Goal: Transaction & Acquisition: Purchase product/service

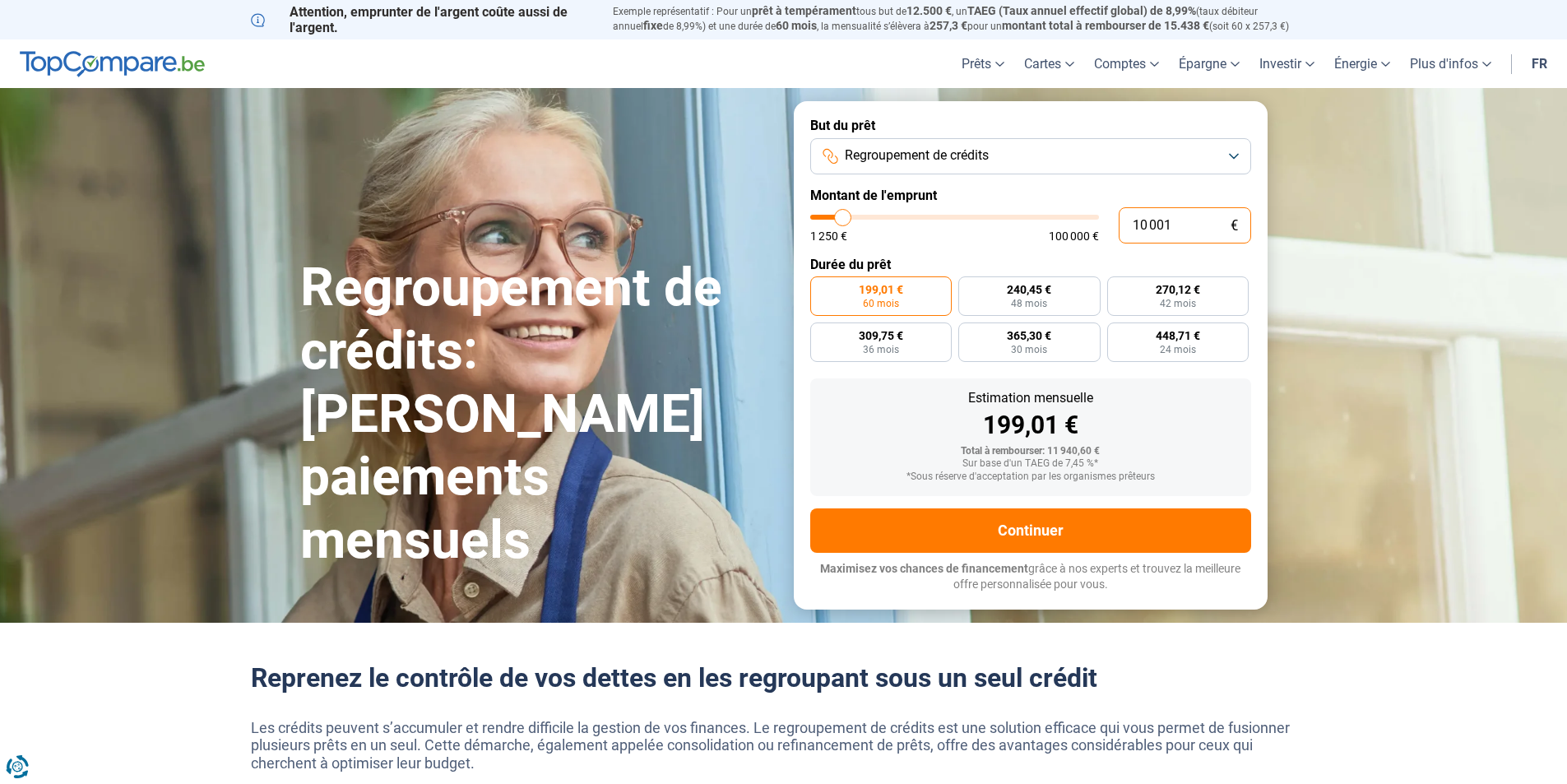
click at [1183, 223] on input "10 001" at bounding box center [1185, 225] width 132 height 36
type input "1 000"
type input "1250"
type input "100"
type input "1250"
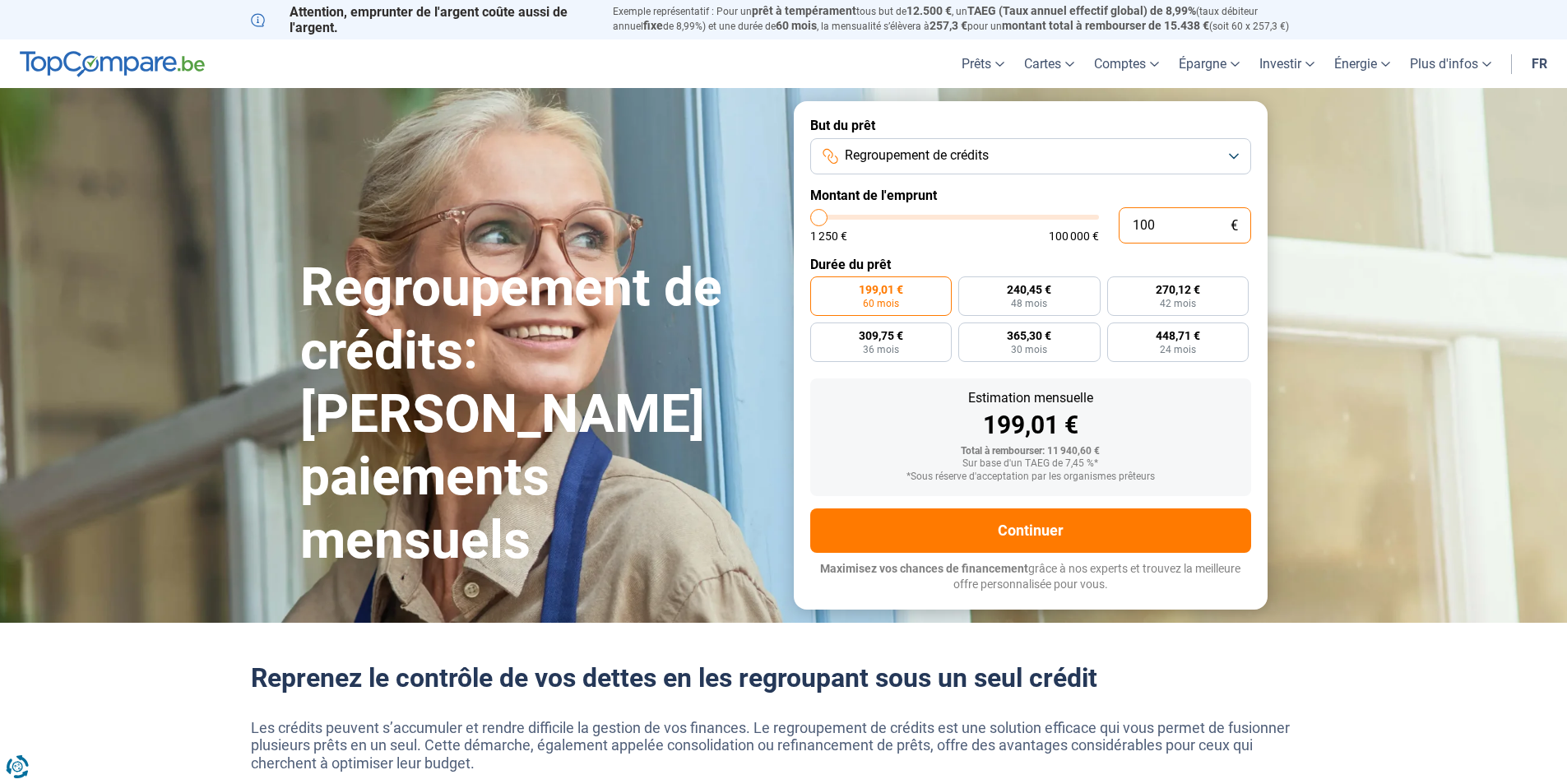
type input "10"
type input "1250"
type input "1"
type input "1250"
type input "0"
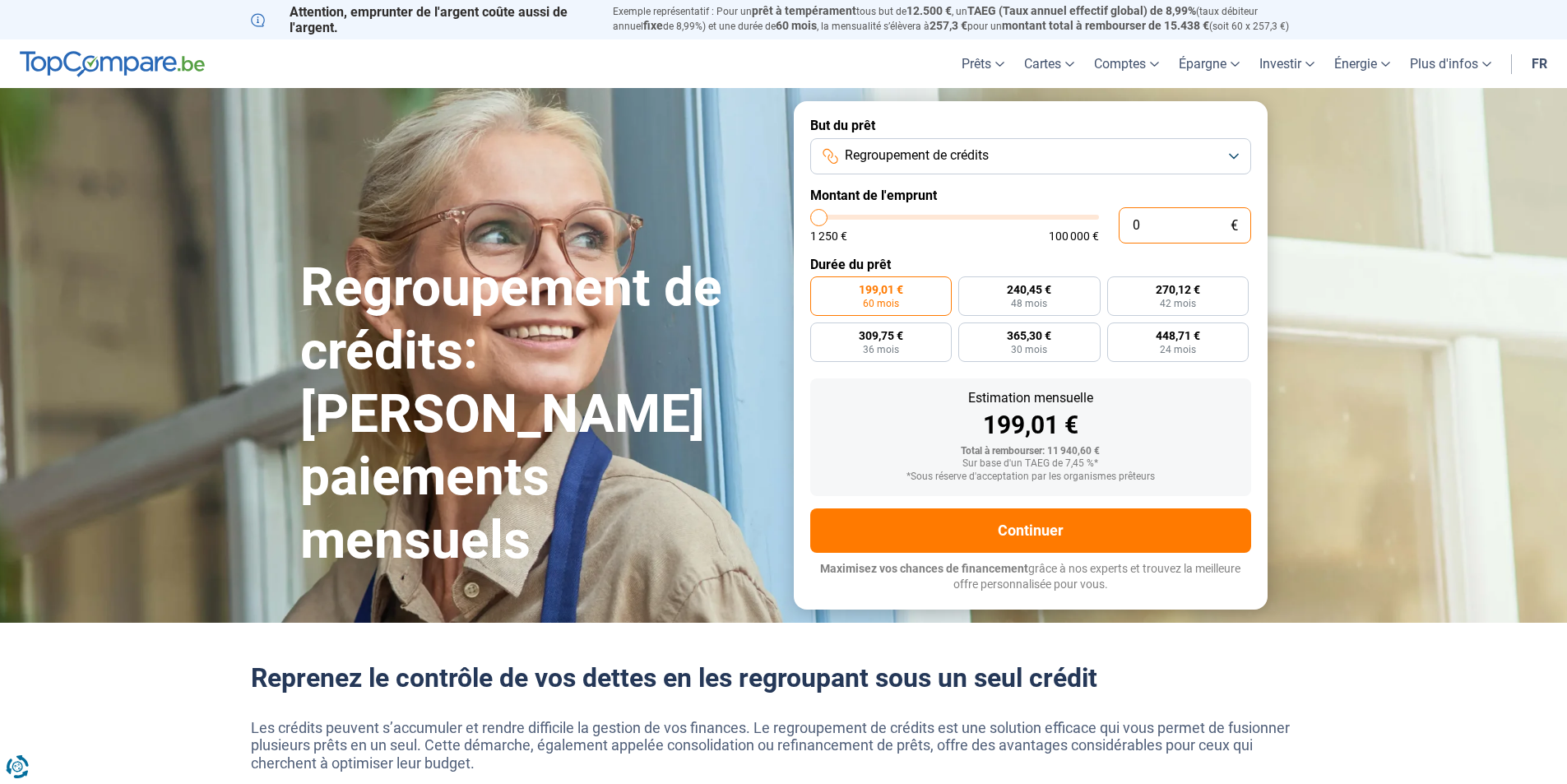
type input "1250"
type input "1 250"
type input "1250"
radio input "true"
type input "12 501"
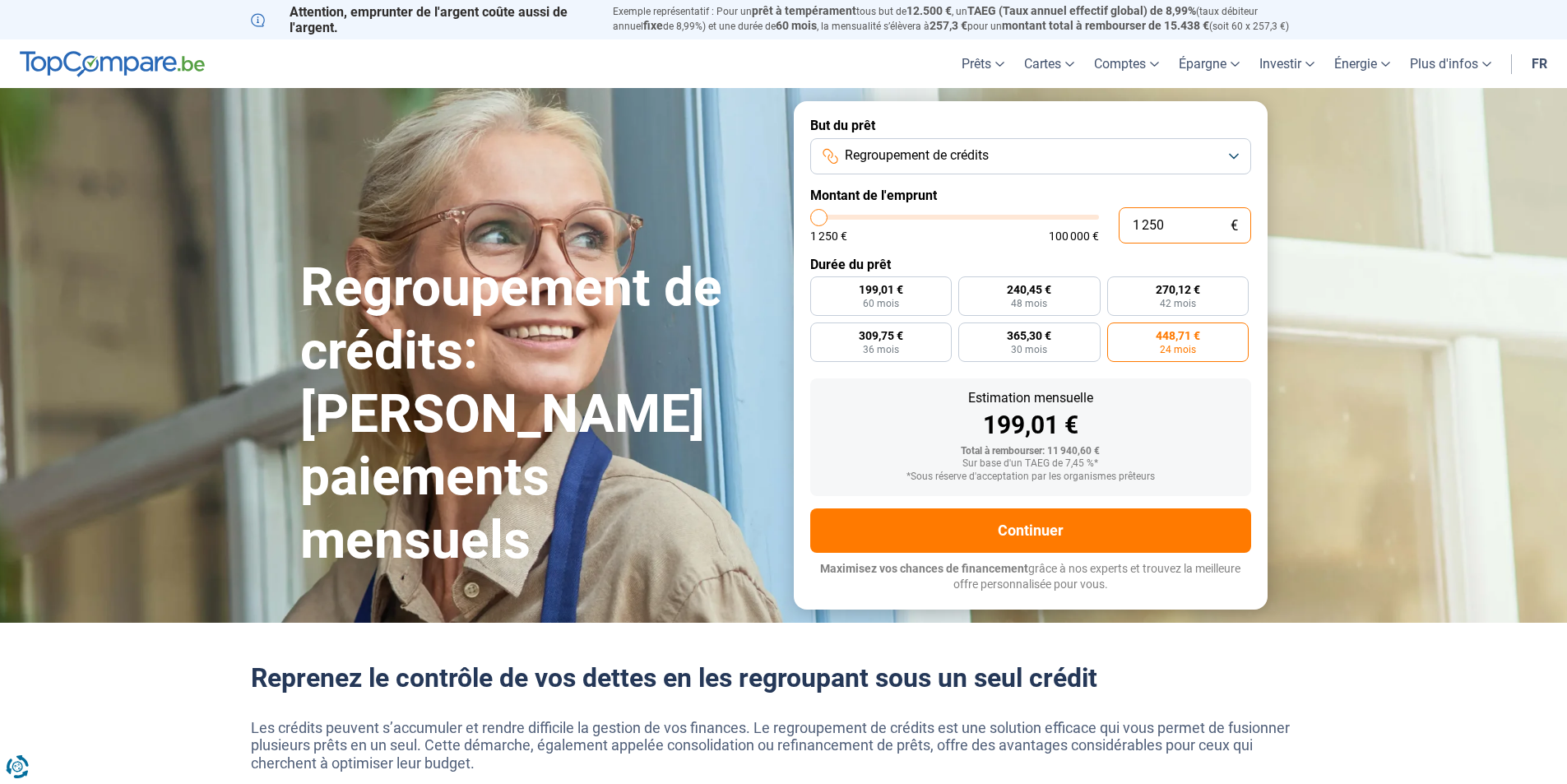
type input "12500"
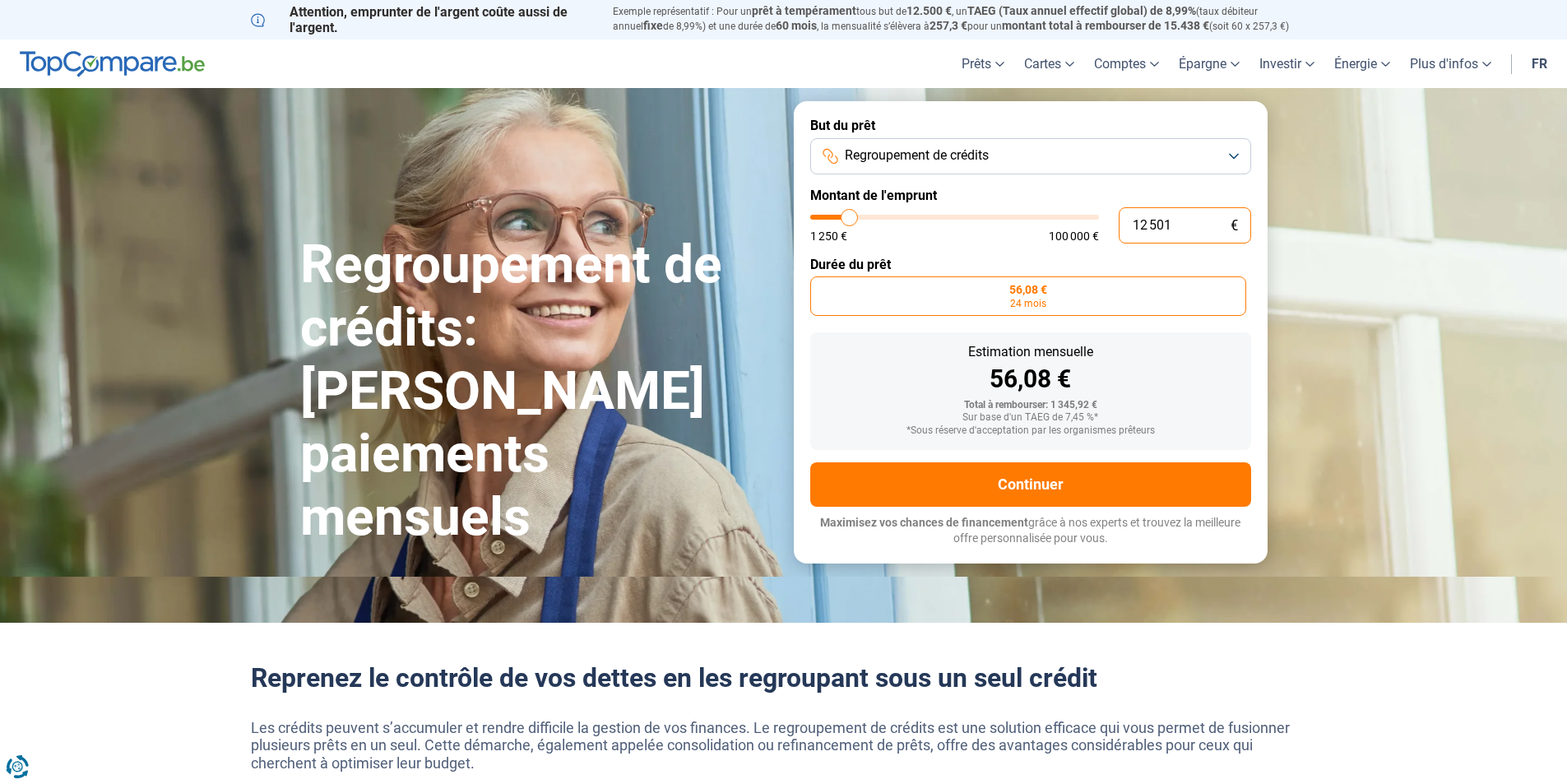
type input "125 015"
type input "100000"
type input "100 000"
type input "100000"
radio input "false"
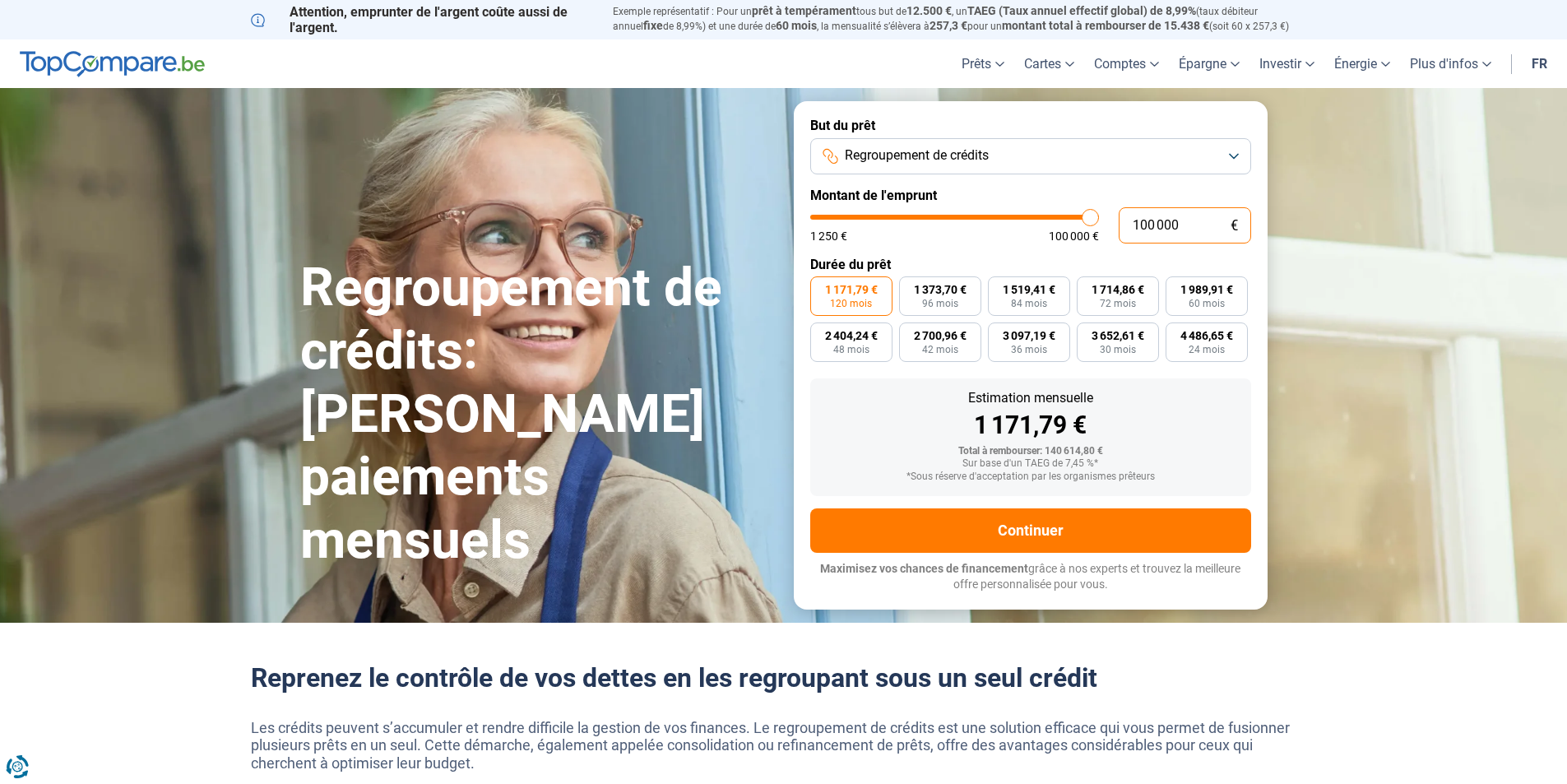
type input "10 000"
type input "10000"
type input "1 000"
type input "1250"
type input "100"
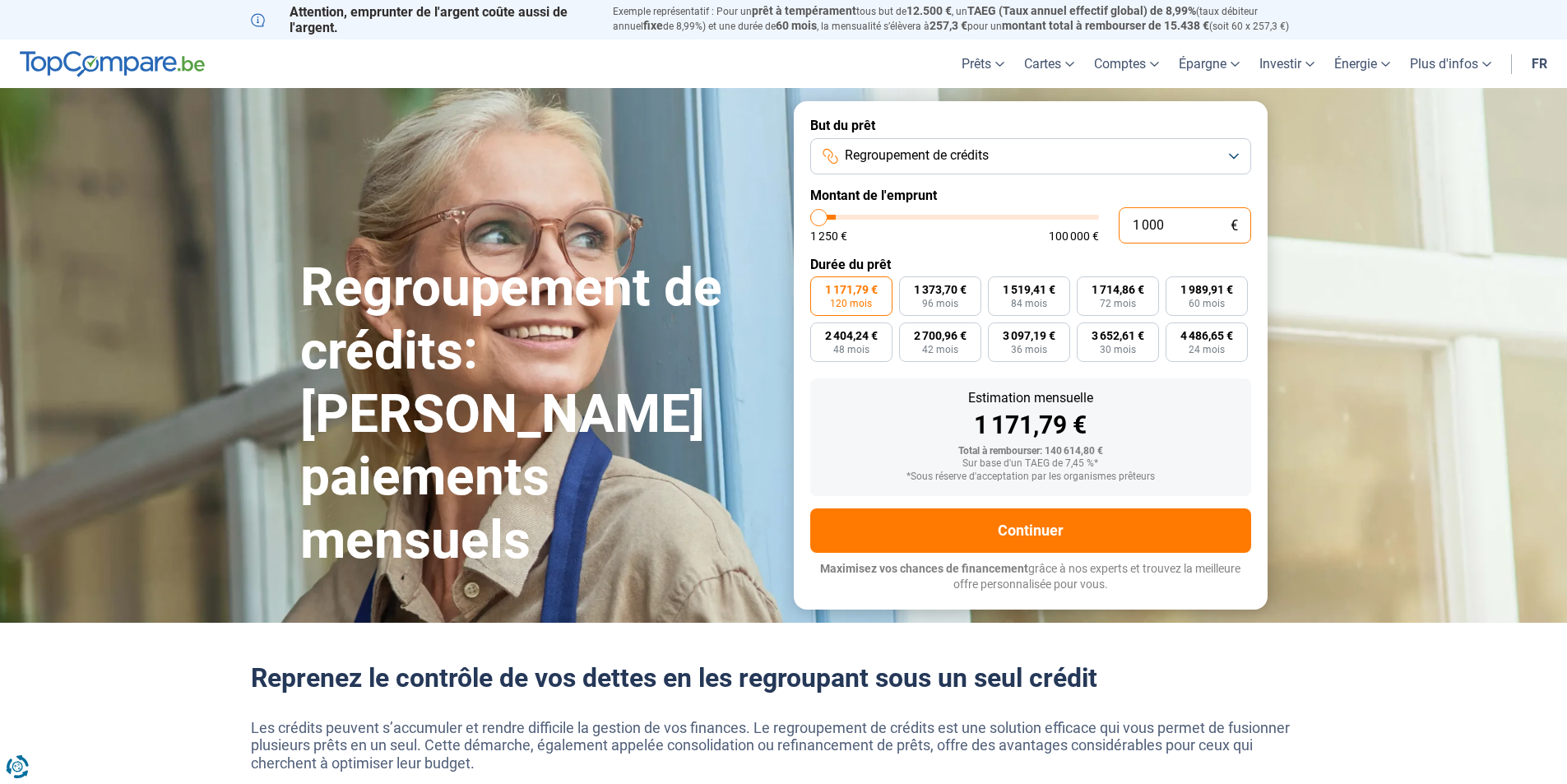
type input "1250"
type input "10"
type input "1250"
type input "1"
type input "1250"
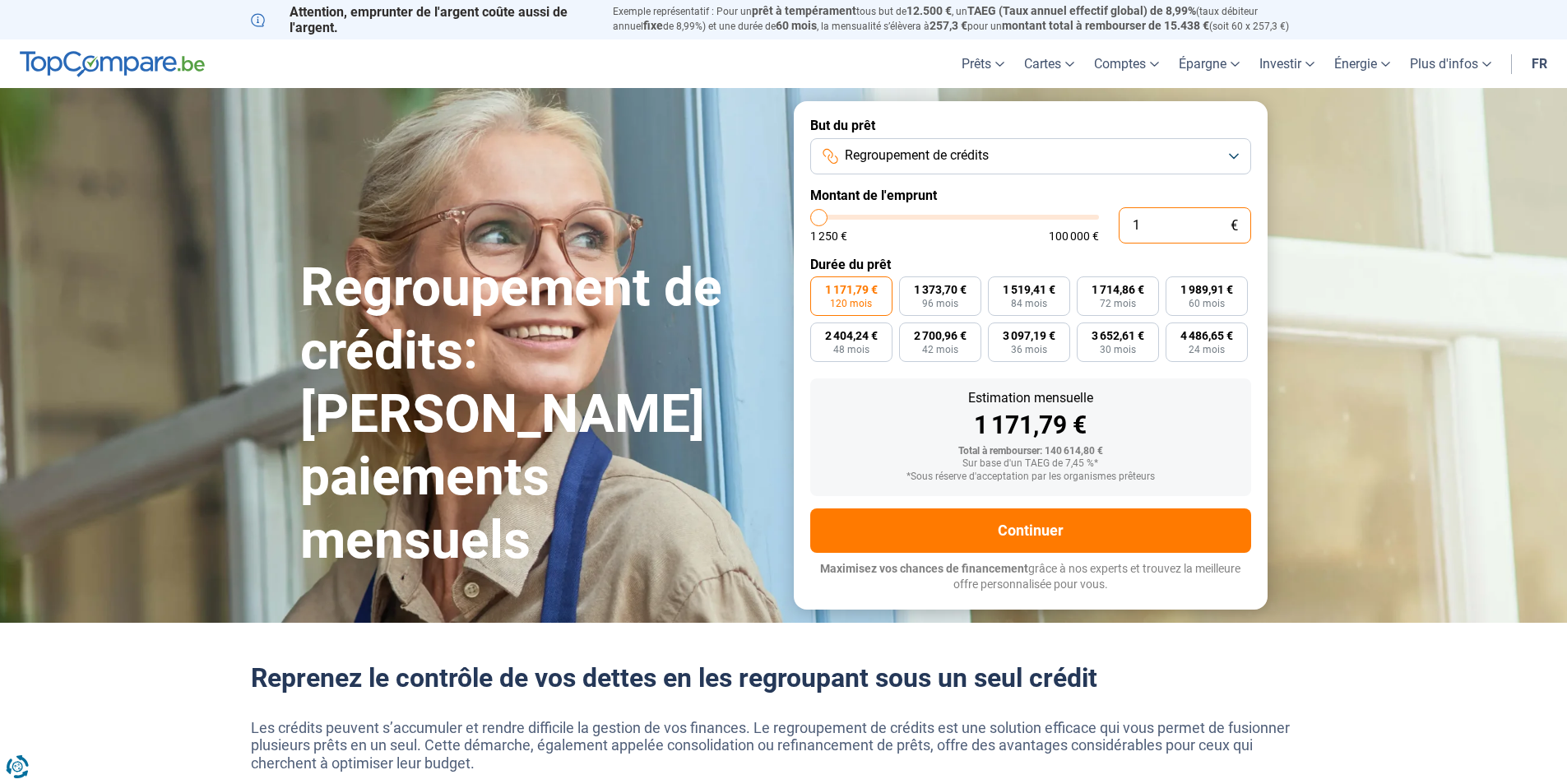
type input "0"
type input "1250"
type input "1 250"
type input "1250"
radio input "true"
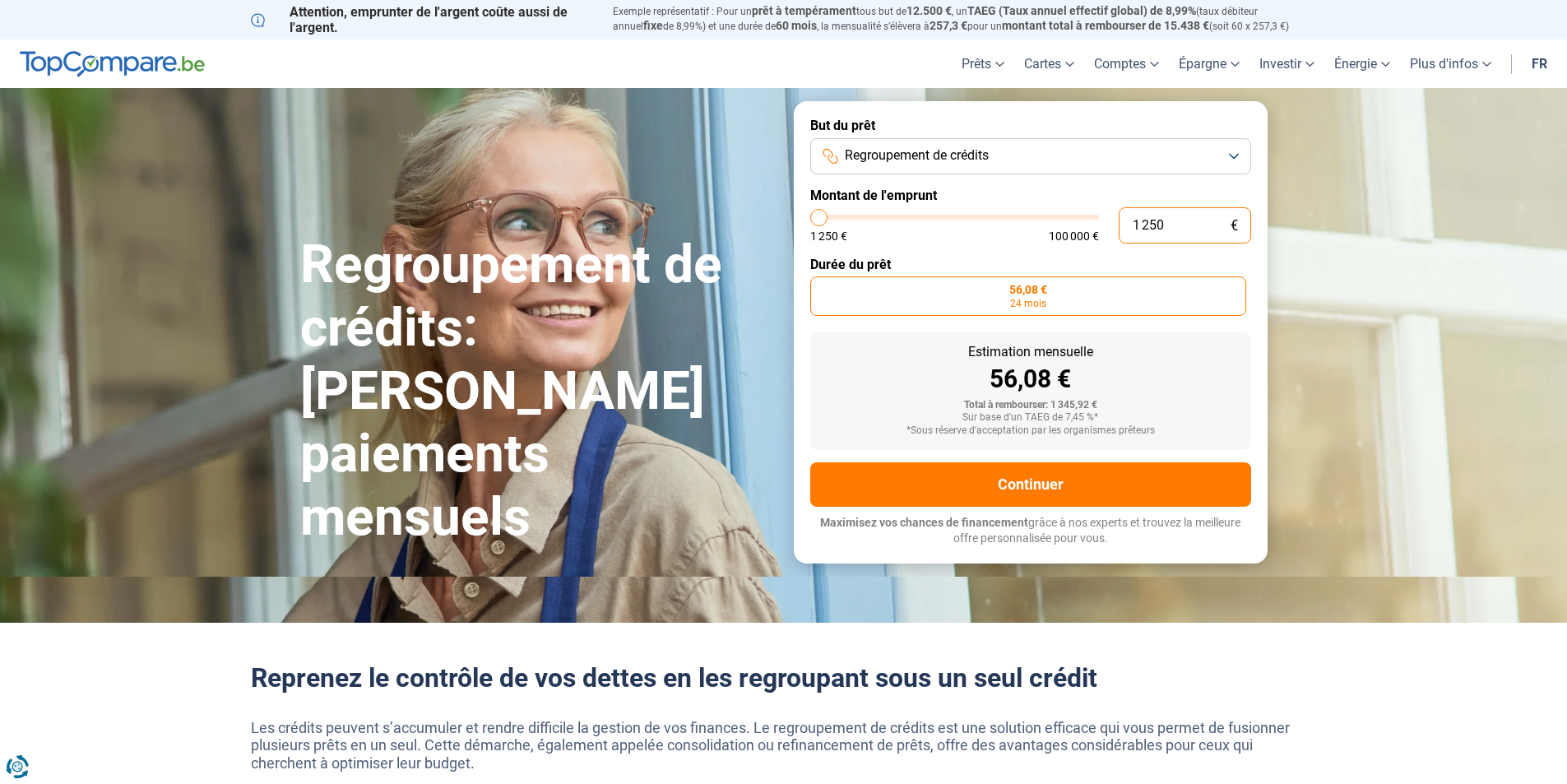
type input "12 501"
type input "12500"
type input "125 015"
type input "100000"
type input "100 000"
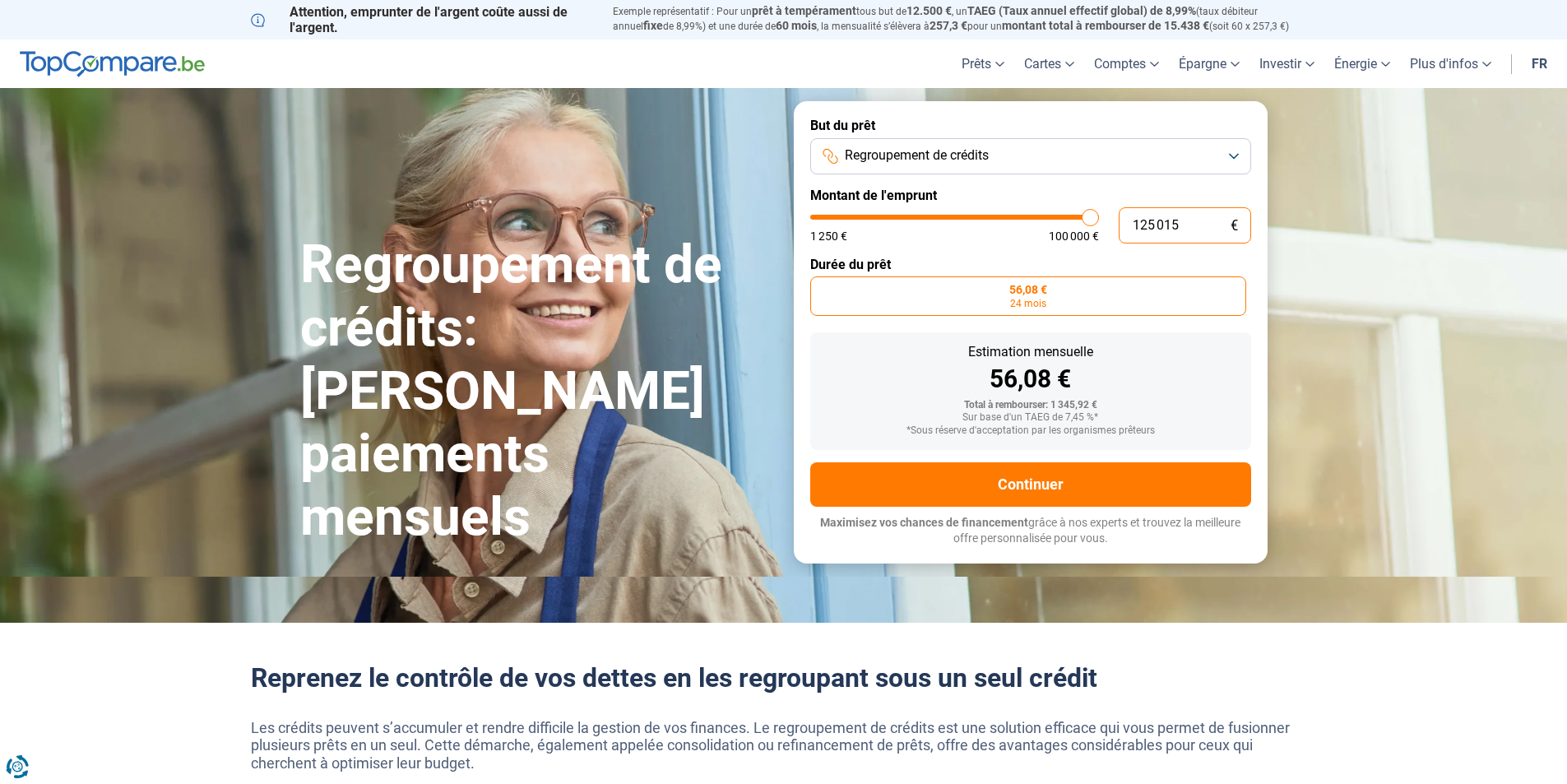
type input "100000"
radio input "false"
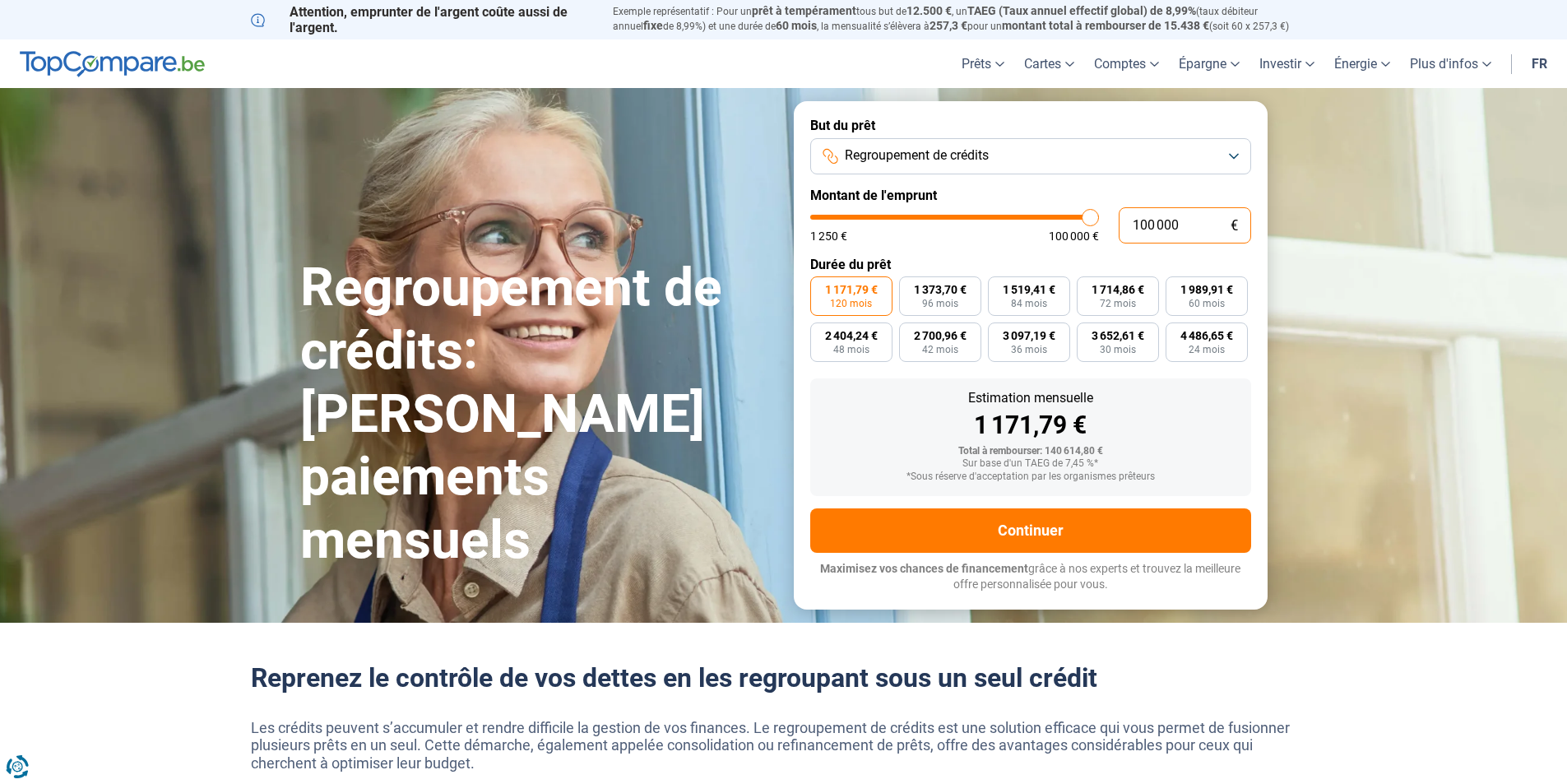
type input "65 500"
type input "65500"
click at [995, 216] on input "range" at bounding box center [954, 217] width 289 height 5
type input "33 500"
type input "33500"
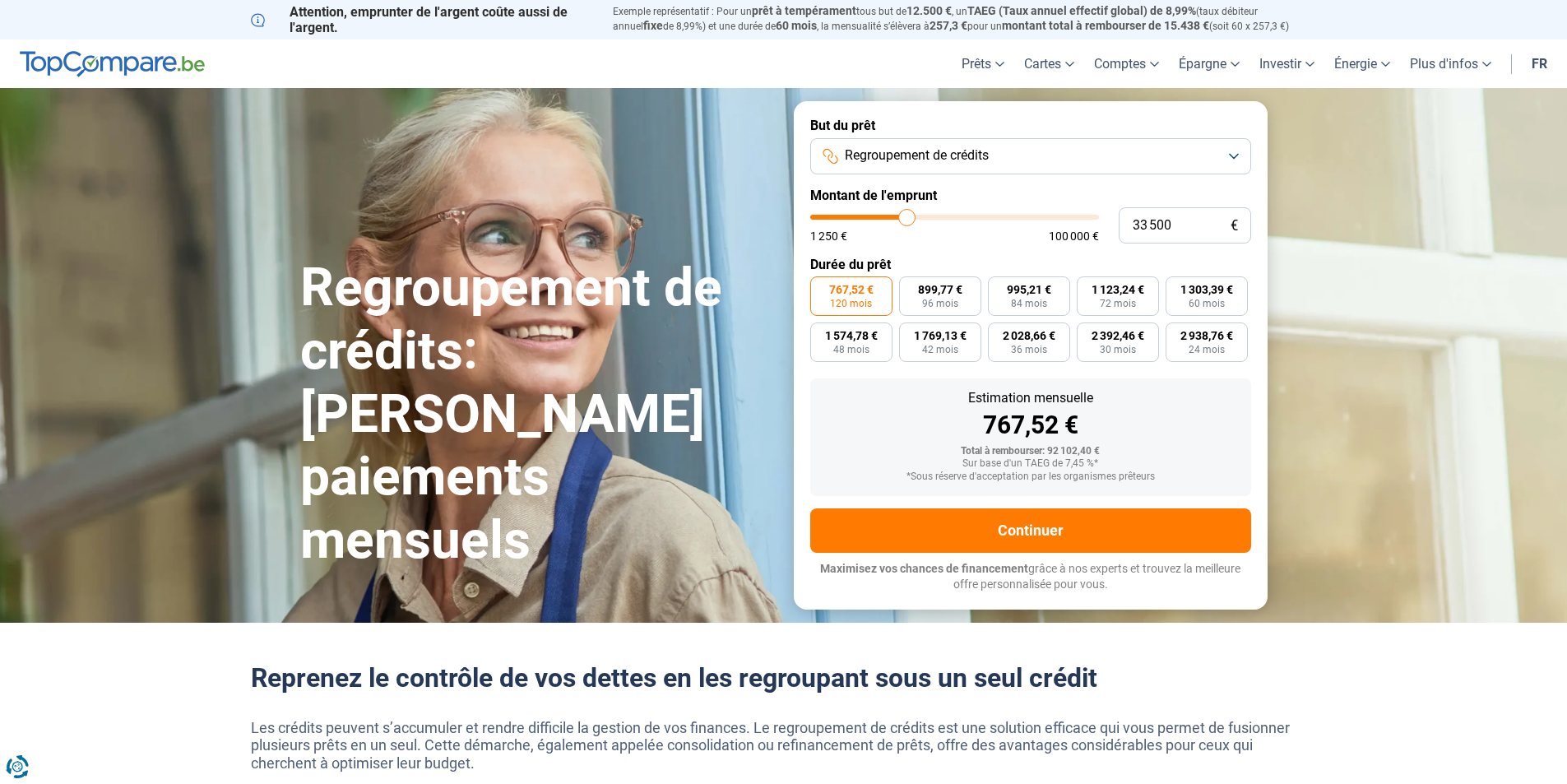
click at [908, 217] on input "range" at bounding box center [954, 217] width 289 height 5
type input "19 750"
type input "19750"
click at [869, 220] on input "range" at bounding box center [954, 217] width 289 height 5
radio input "true"
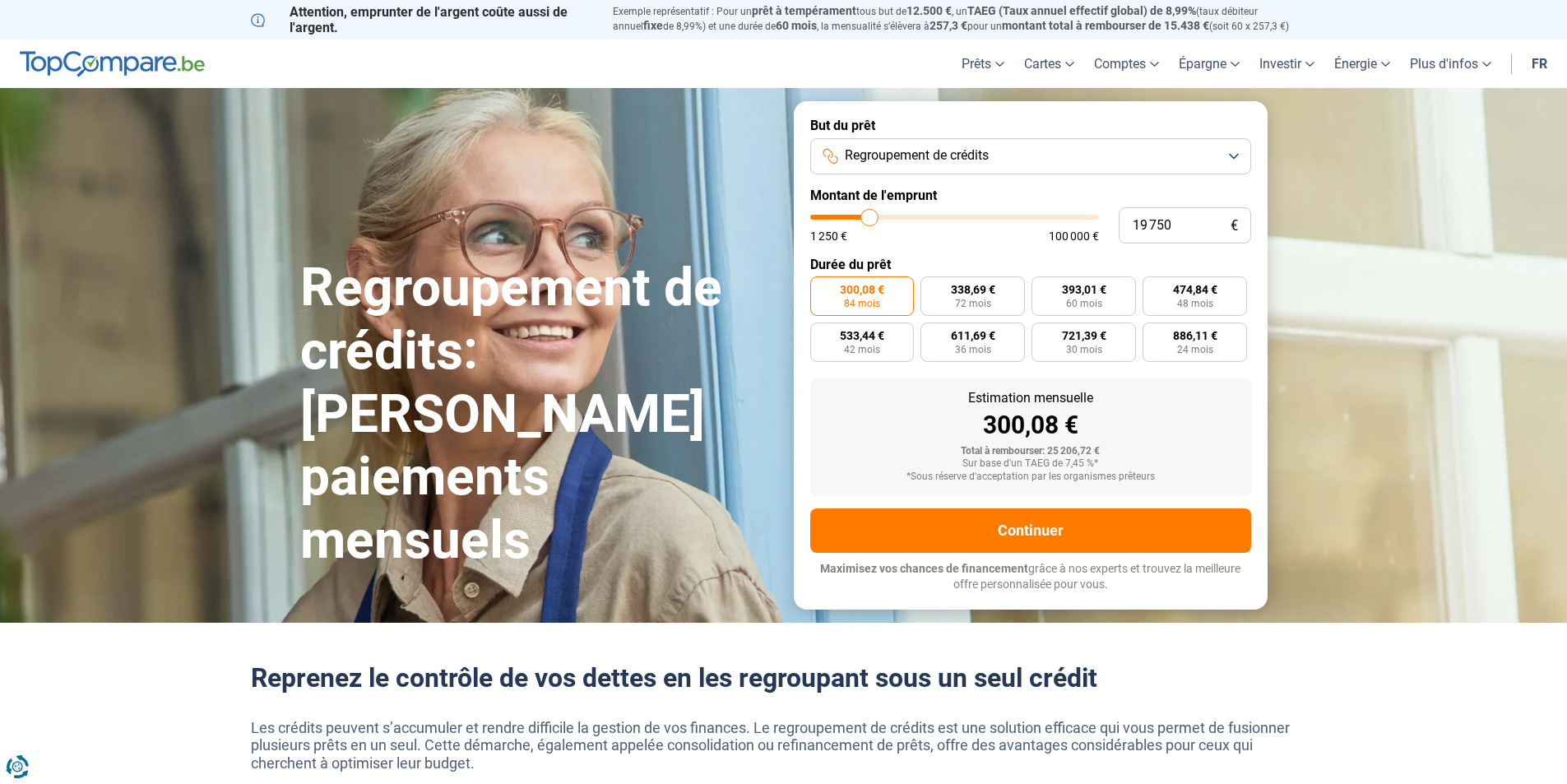
type input "13 500"
type input "13500"
click at [853, 218] on input "range" at bounding box center [954, 217] width 289 height 5
radio input "true"
click at [858, 217] on input "range" at bounding box center [954, 217] width 289 height 5
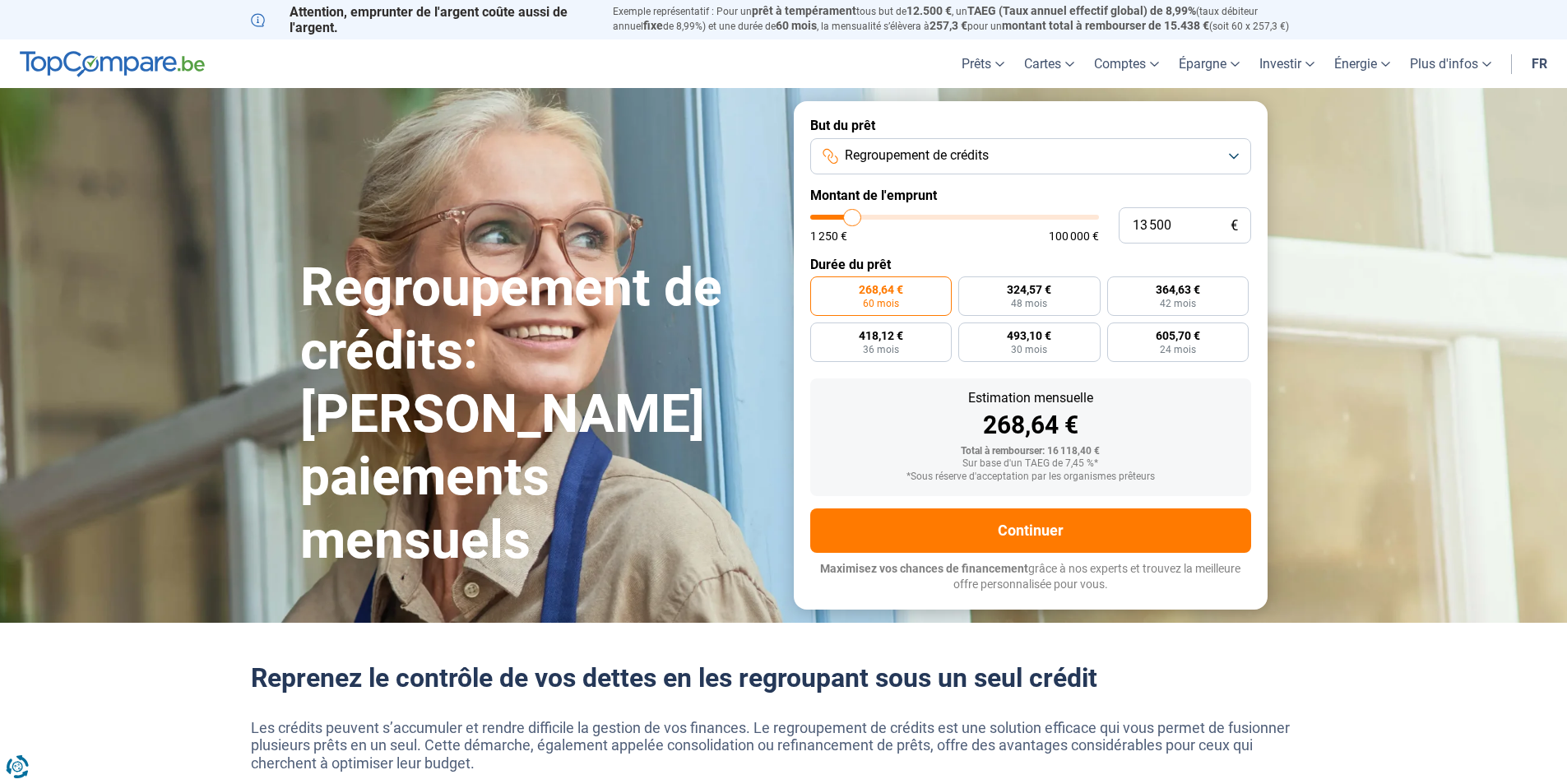
click at [862, 217] on input "range" at bounding box center [954, 217] width 289 height 5
type input "19 250"
type input "19250"
click at [868, 216] on input "range" at bounding box center [954, 217] width 289 height 5
radio input "false"
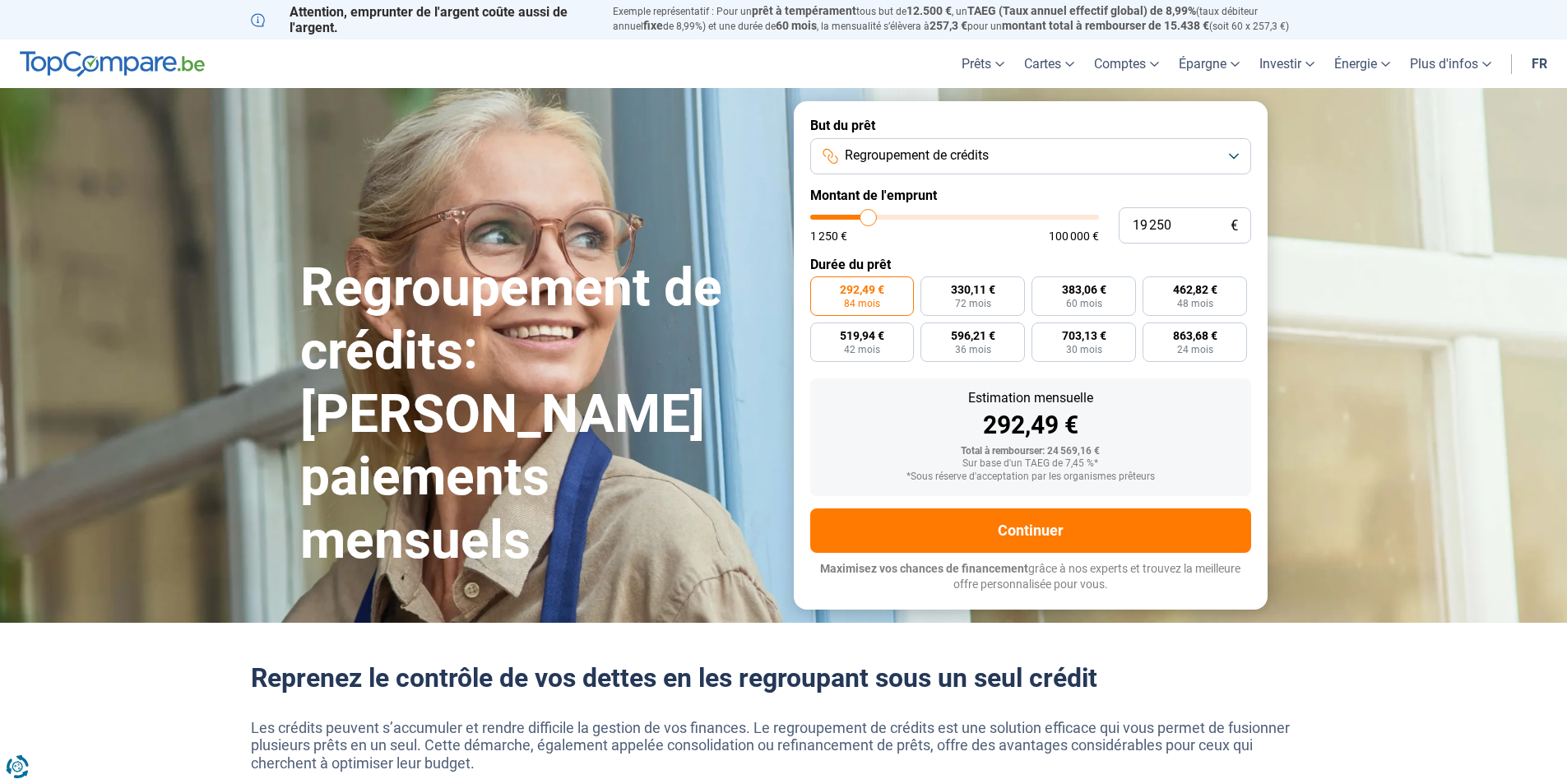
click at [863, 216] on input "range" at bounding box center [954, 217] width 289 height 5
click at [860, 216] on input "range" at bounding box center [954, 217] width 289 height 5
click at [858, 216] on input "range" at bounding box center [954, 217] width 289 height 5
type input "15 000"
type input "15000"
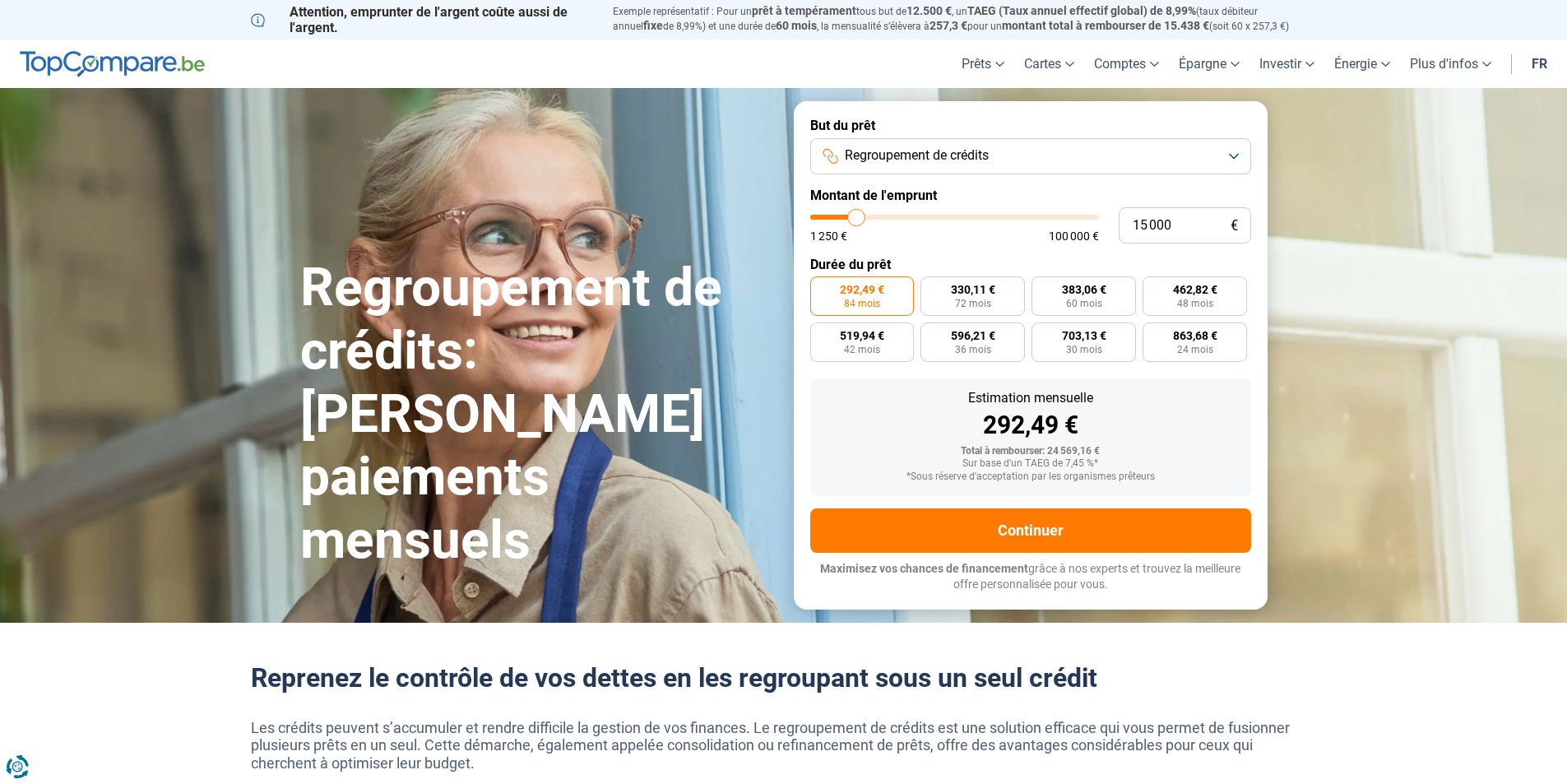
click at [856, 217] on input "range" at bounding box center [954, 217] width 289 height 5
radio input "true"
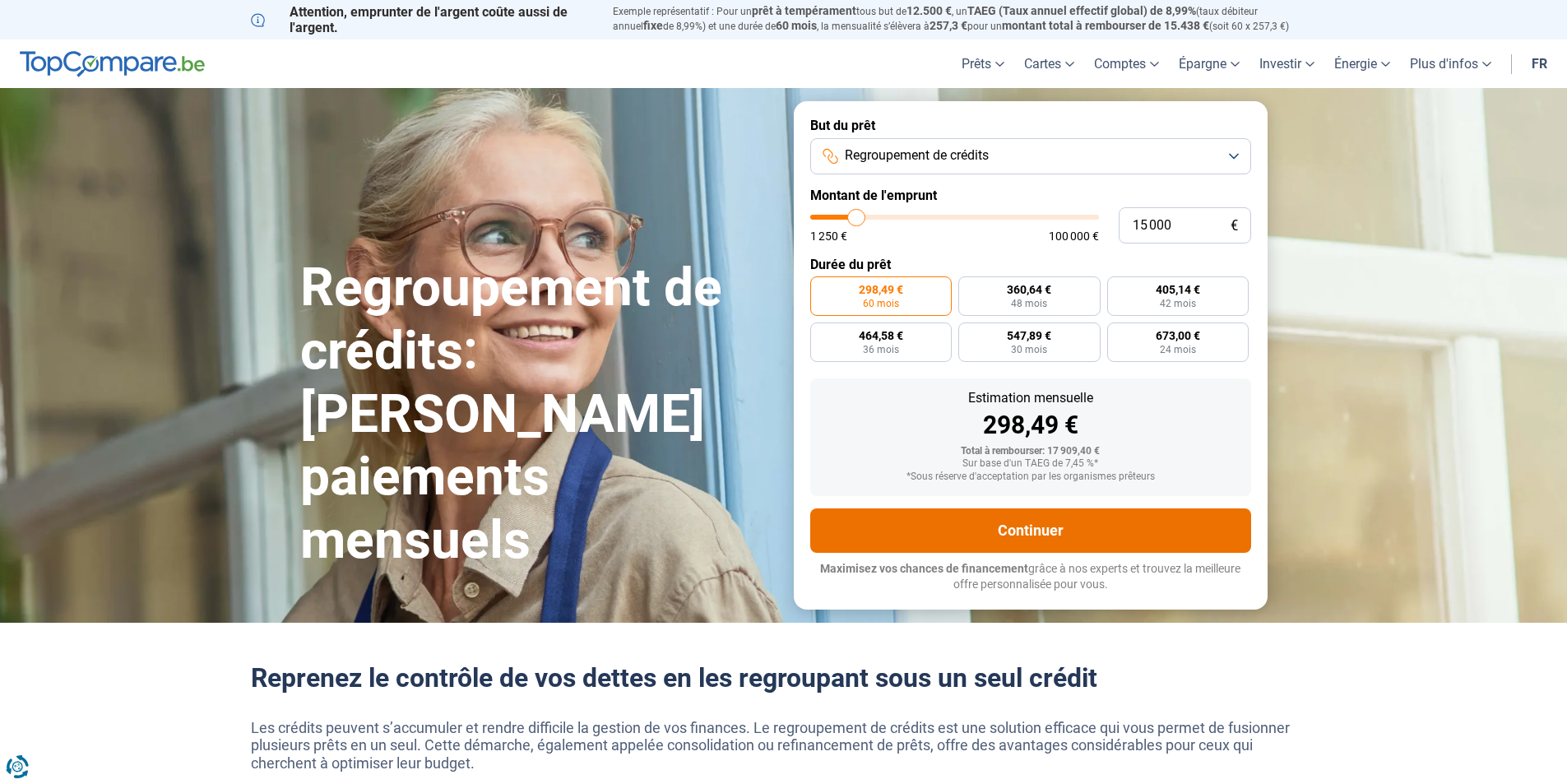
click at [1010, 522] on button "Continuer" at bounding box center [1031, 530] width 441 height 44
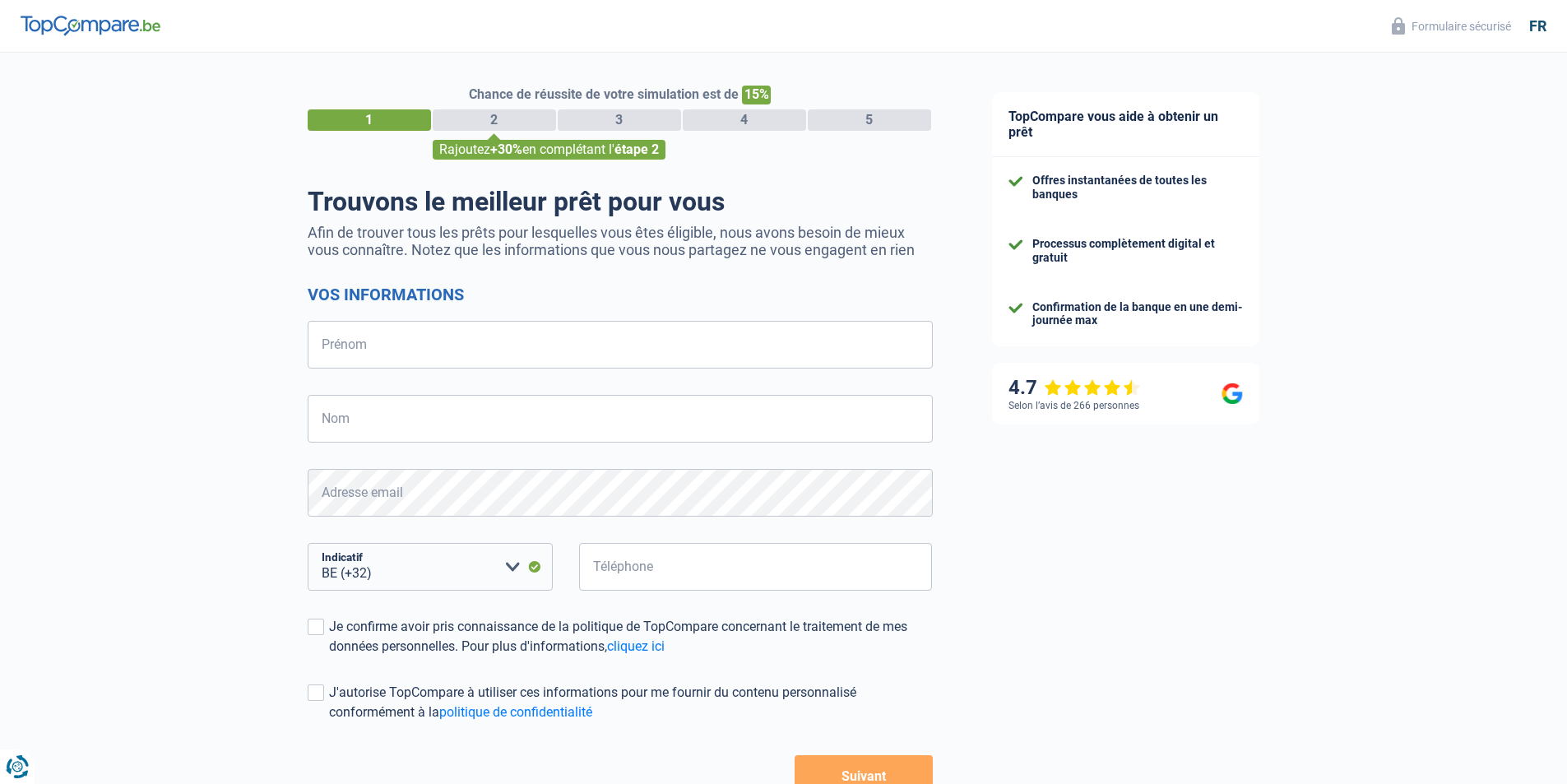
select select "32"
